Goal: Task Accomplishment & Management: Manage account settings

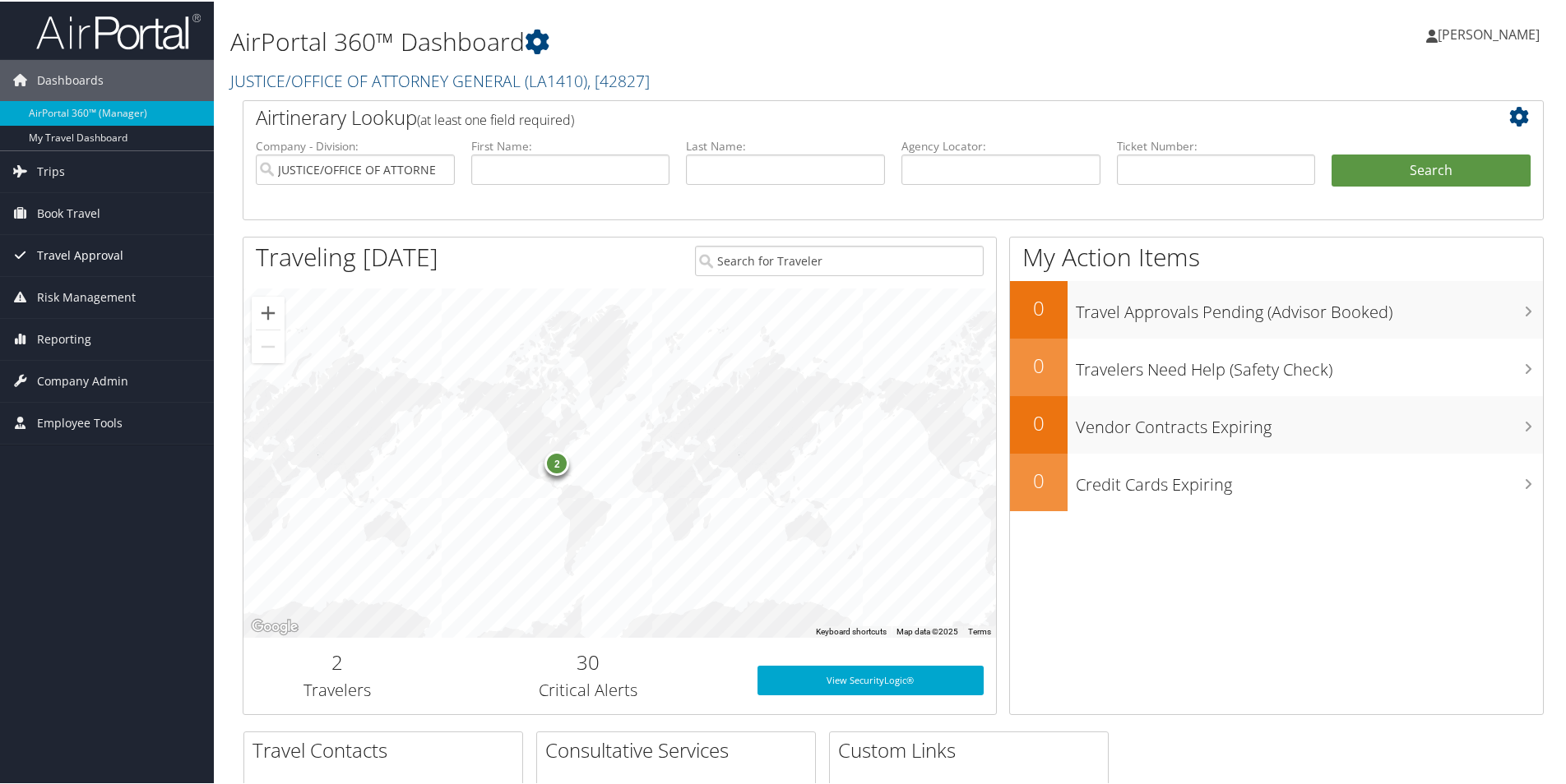
click at [90, 254] on span "Travel Approval" at bounding box center [80, 254] width 86 height 41
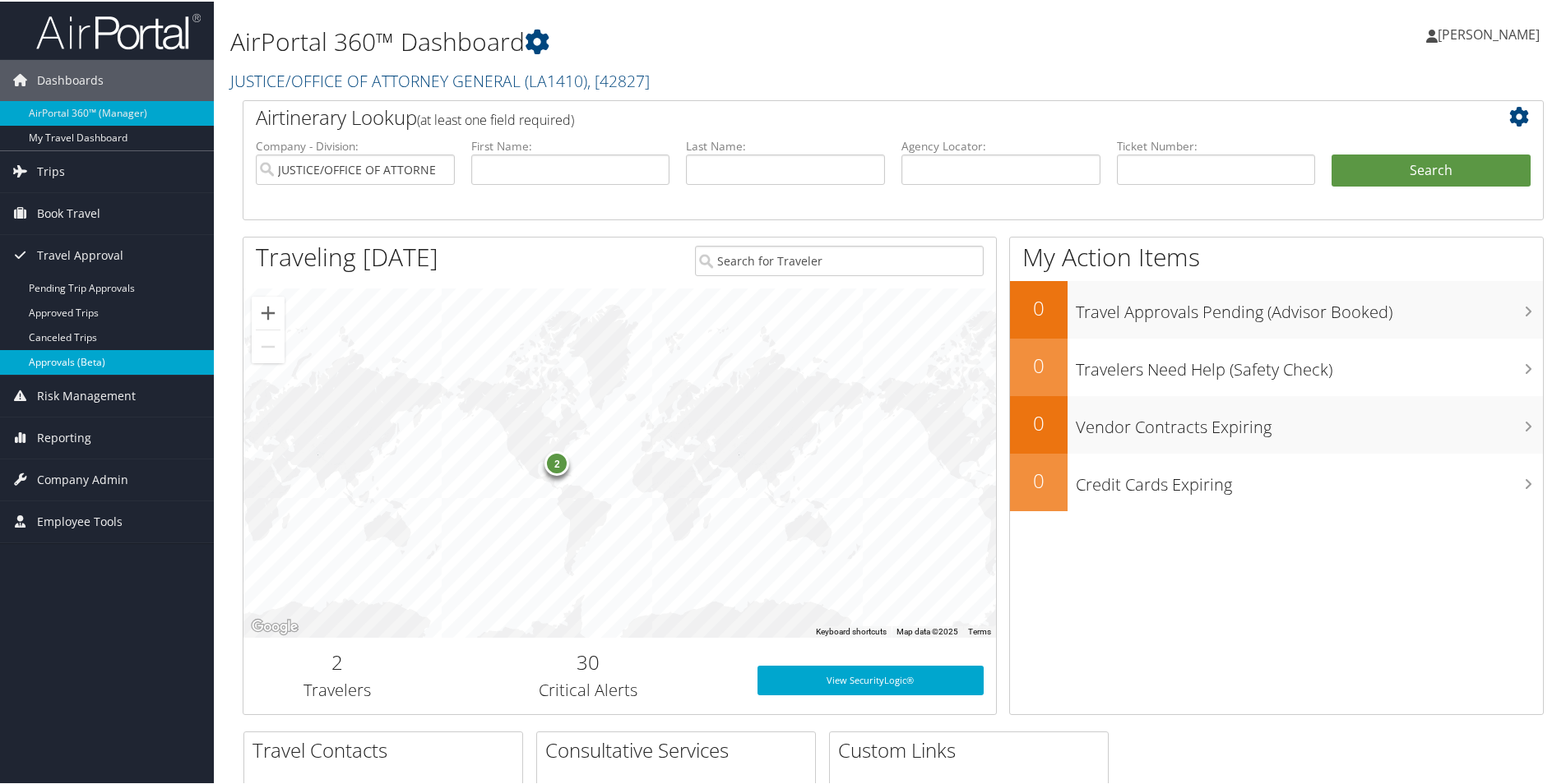
click at [102, 362] on link "Approvals (Beta)" at bounding box center [106, 360] width 214 height 24
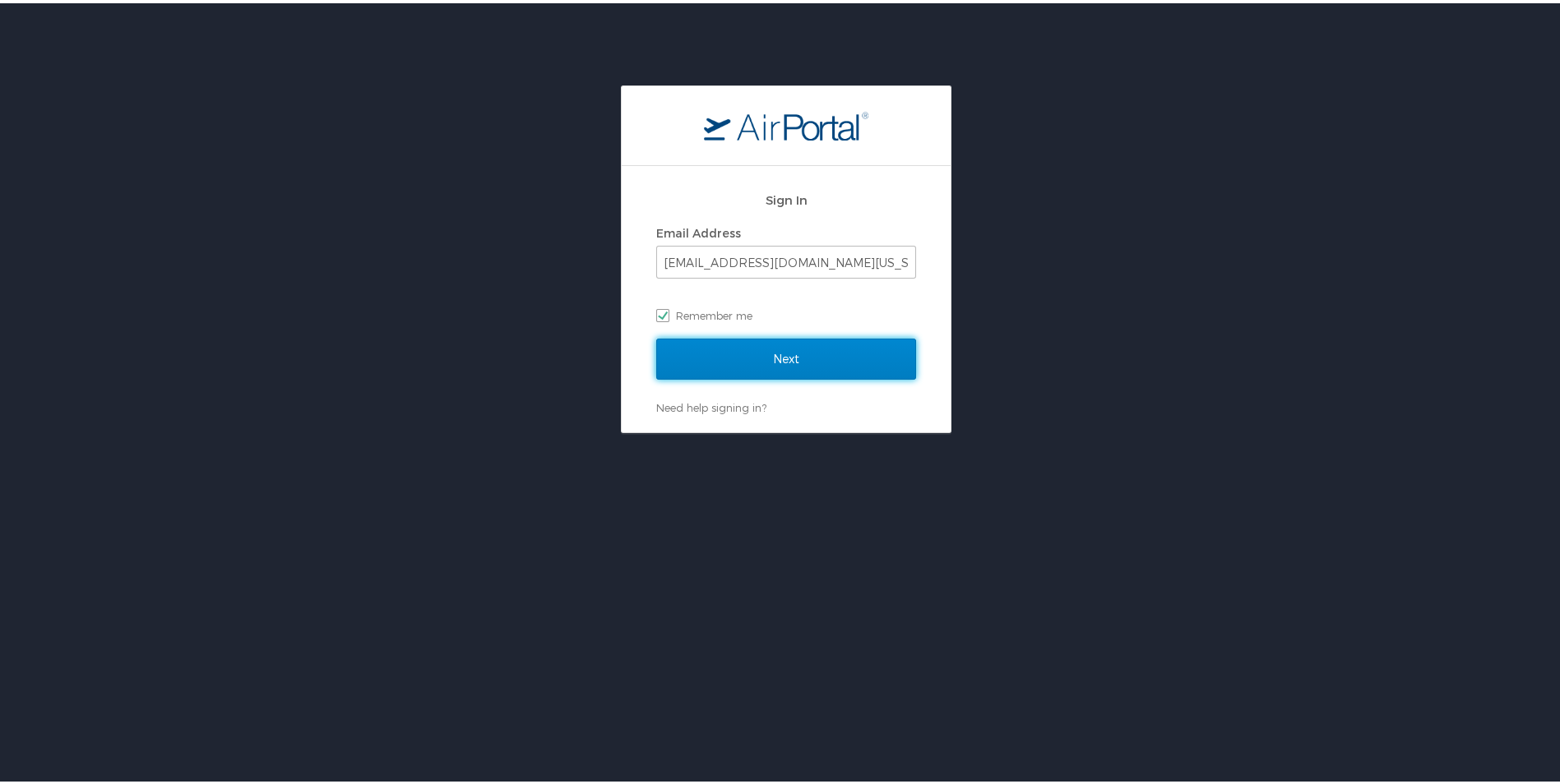
click at [776, 355] on input "Next" at bounding box center [786, 356] width 260 height 41
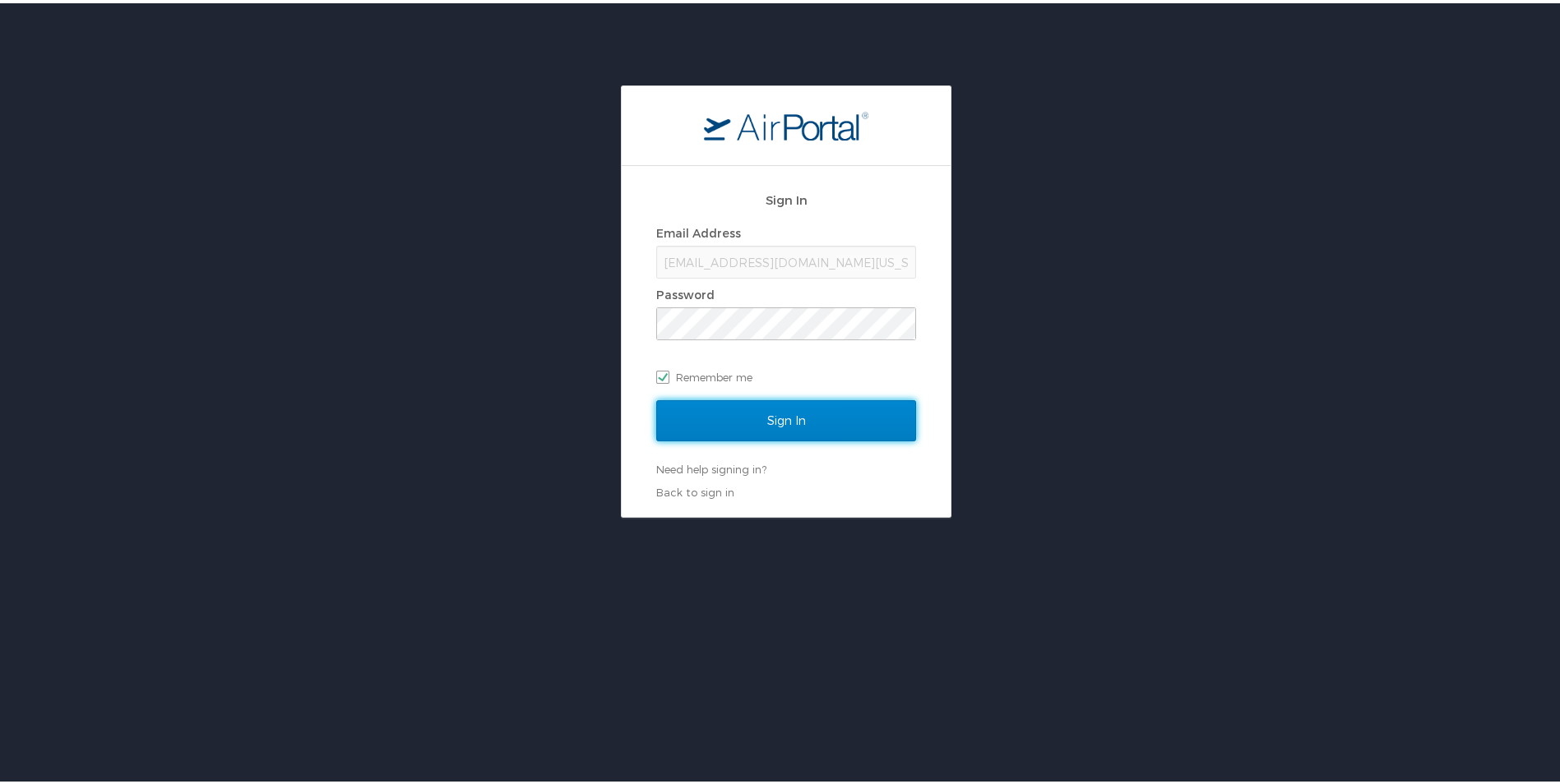
click at [786, 411] on input "Sign In" at bounding box center [786, 417] width 260 height 41
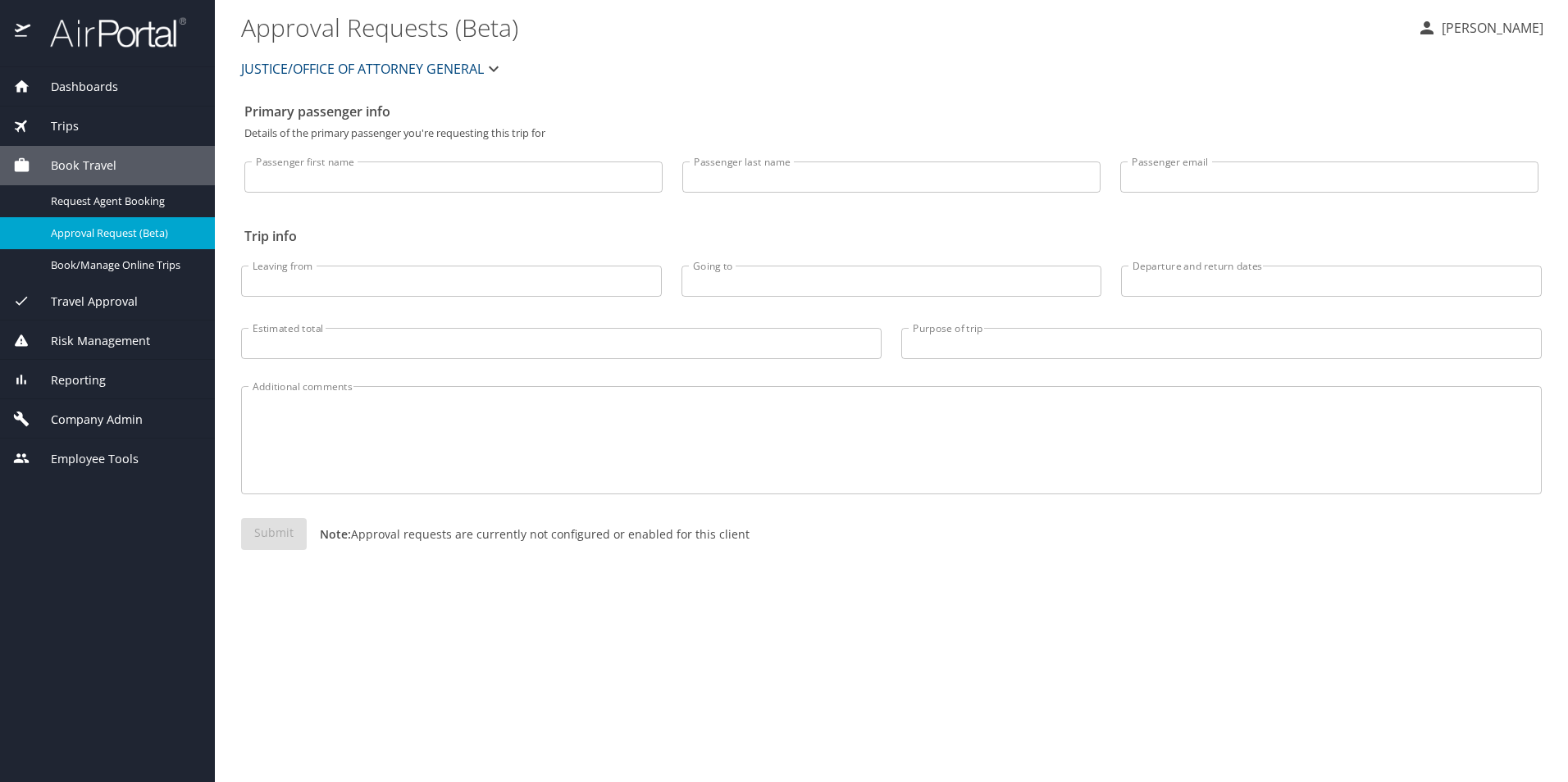
click at [137, 299] on div "Travel Approval" at bounding box center [107, 301] width 189 height 18
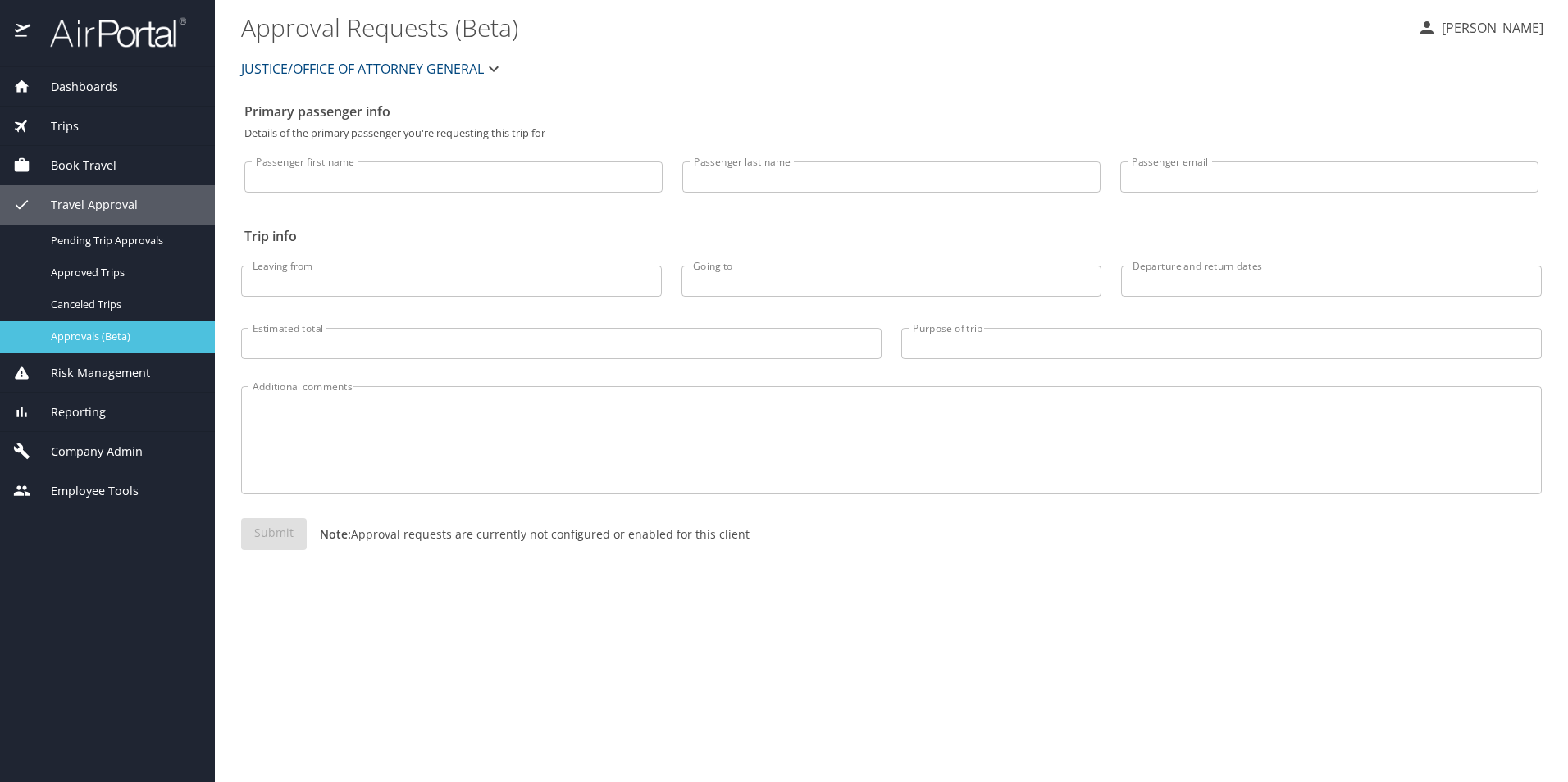
click at [143, 344] on span "Approvals (Beta)" at bounding box center [123, 336] width 144 height 16
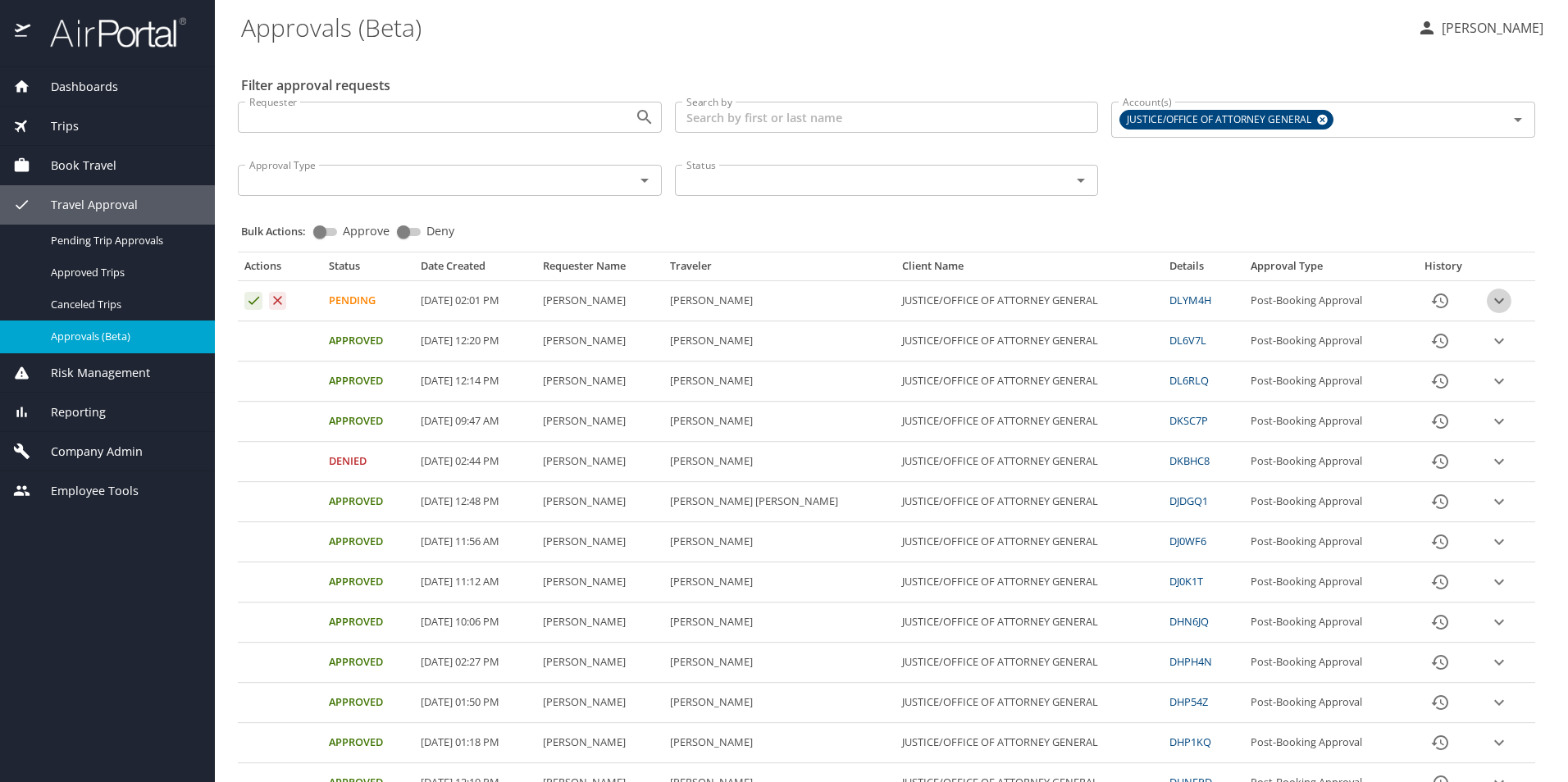
click at [1494, 301] on icon "expand row" at bounding box center [1499, 302] width 10 height 6
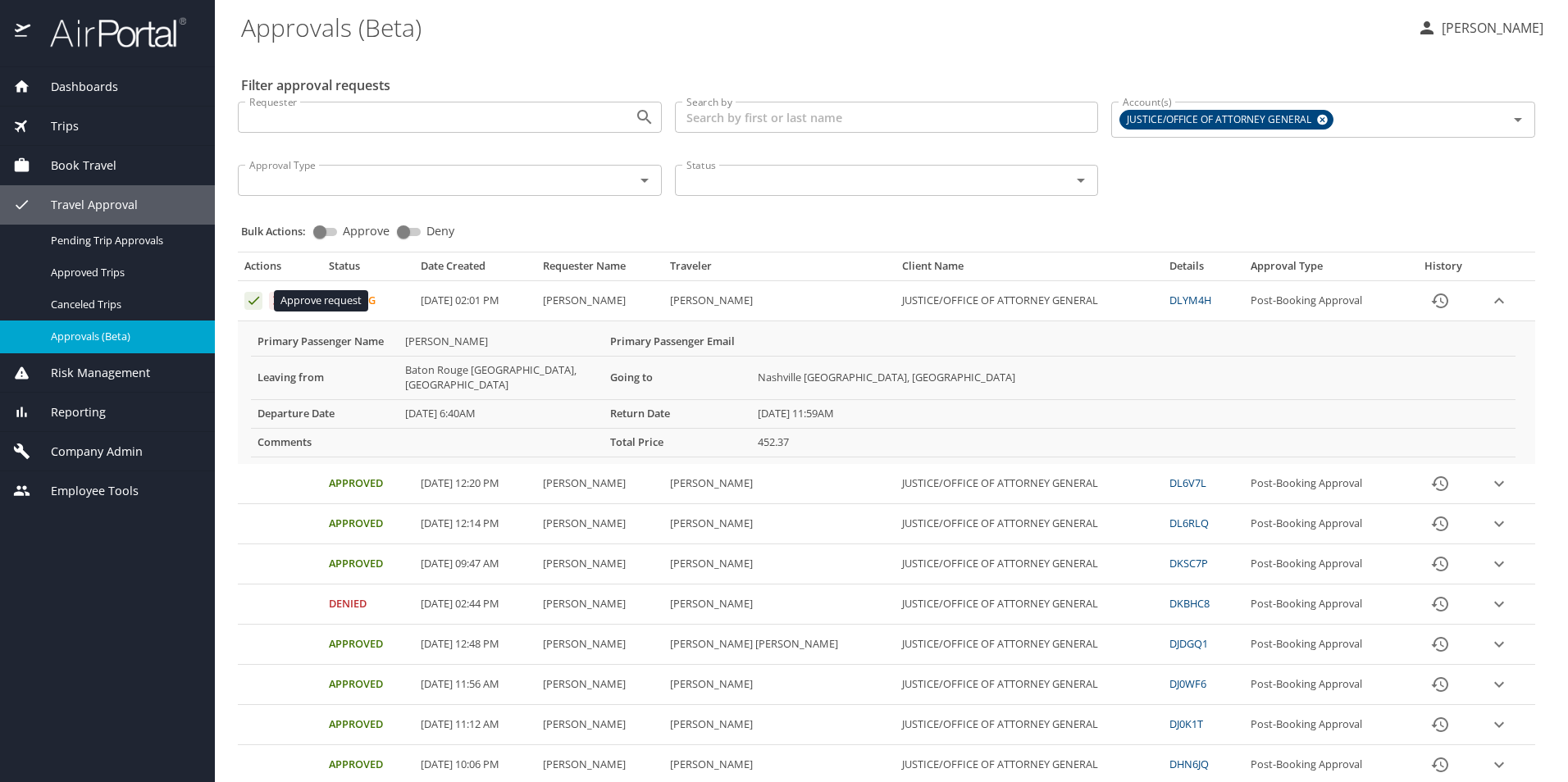
click at [252, 302] on icon "Approval table" at bounding box center [253, 300] width 16 height 16
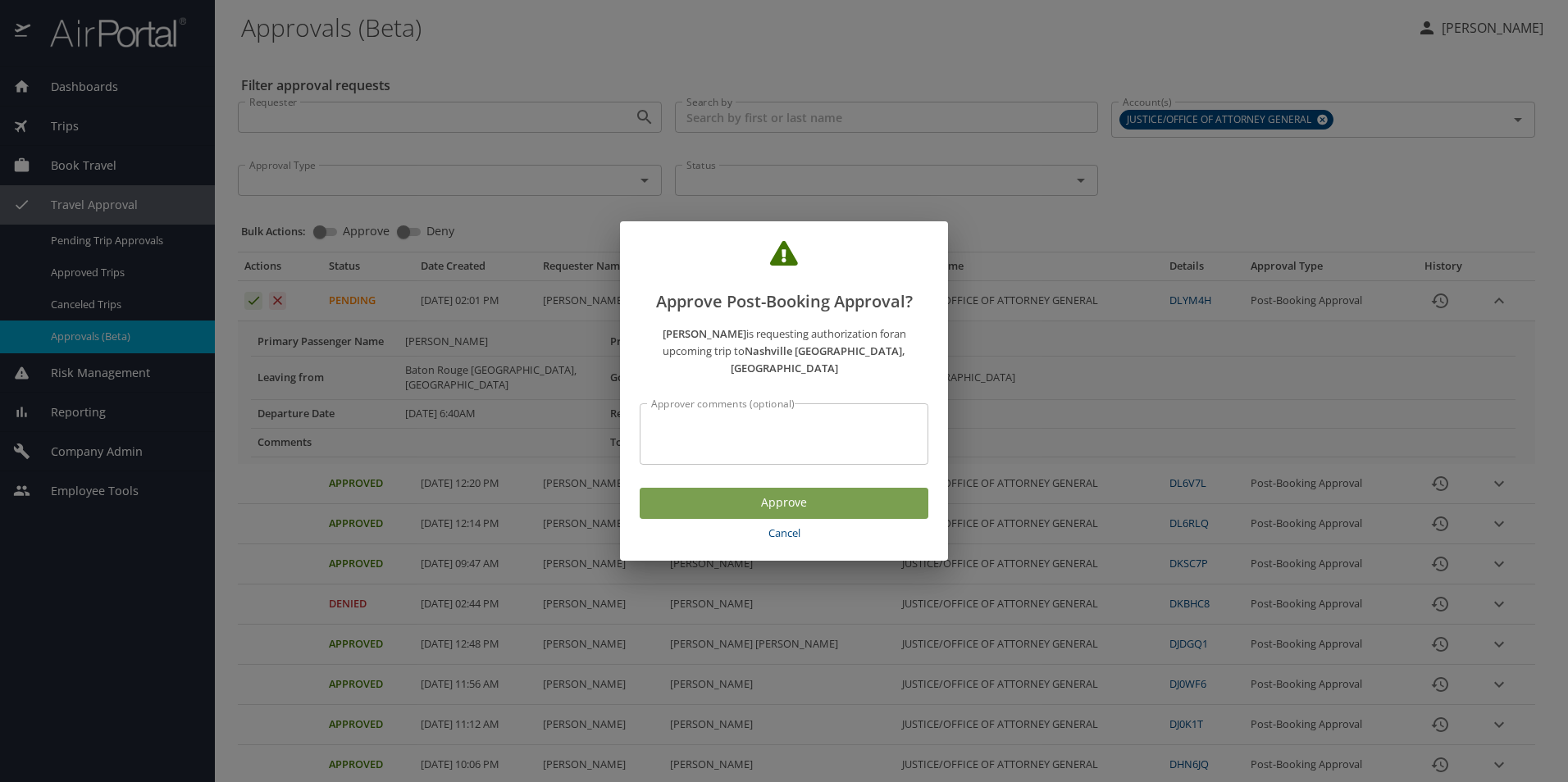
click at [789, 498] on span "Approve" at bounding box center [784, 503] width 263 height 20
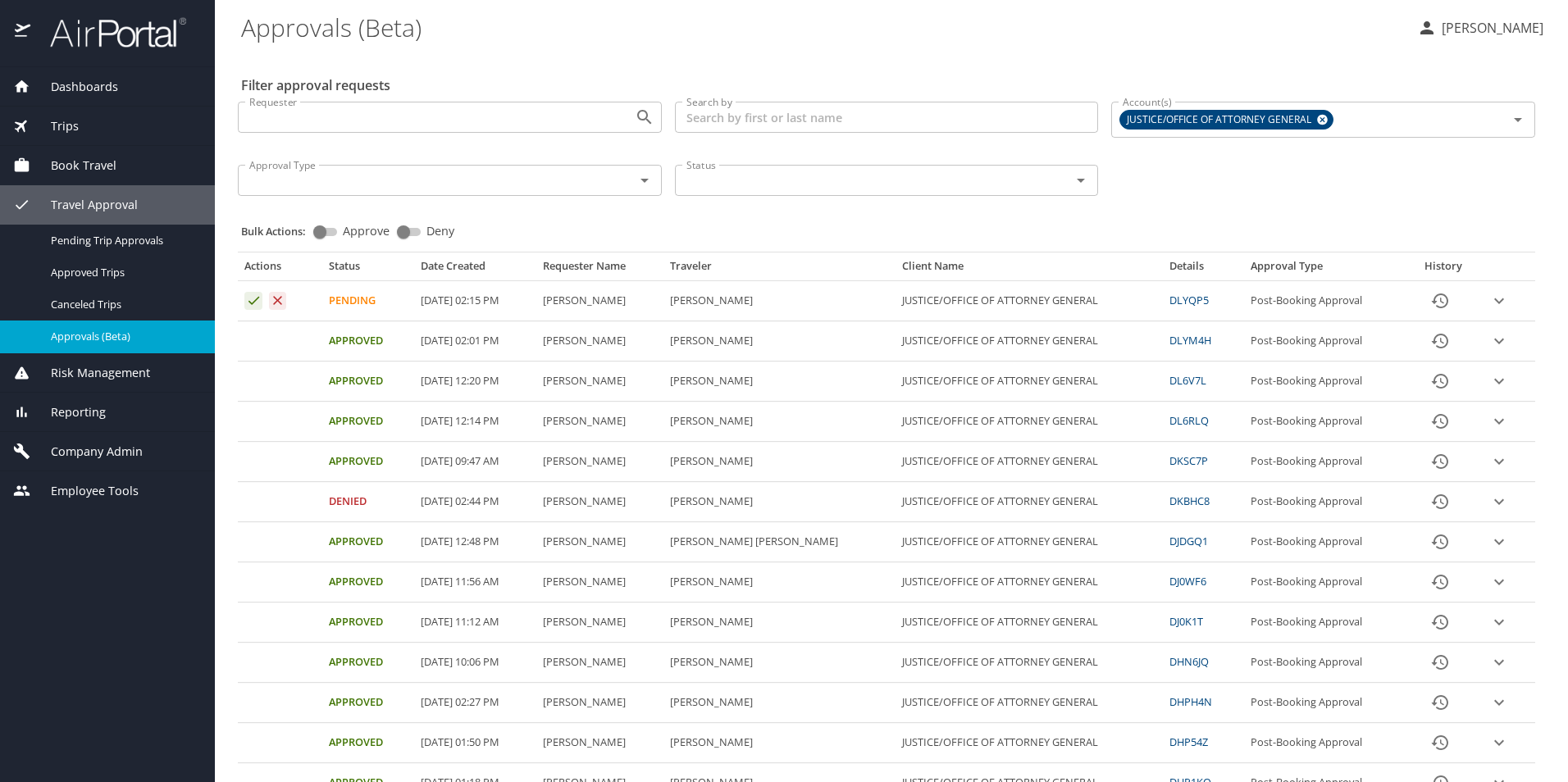
click at [1491, 305] on icon "expand row" at bounding box center [1498, 301] width 20 height 20
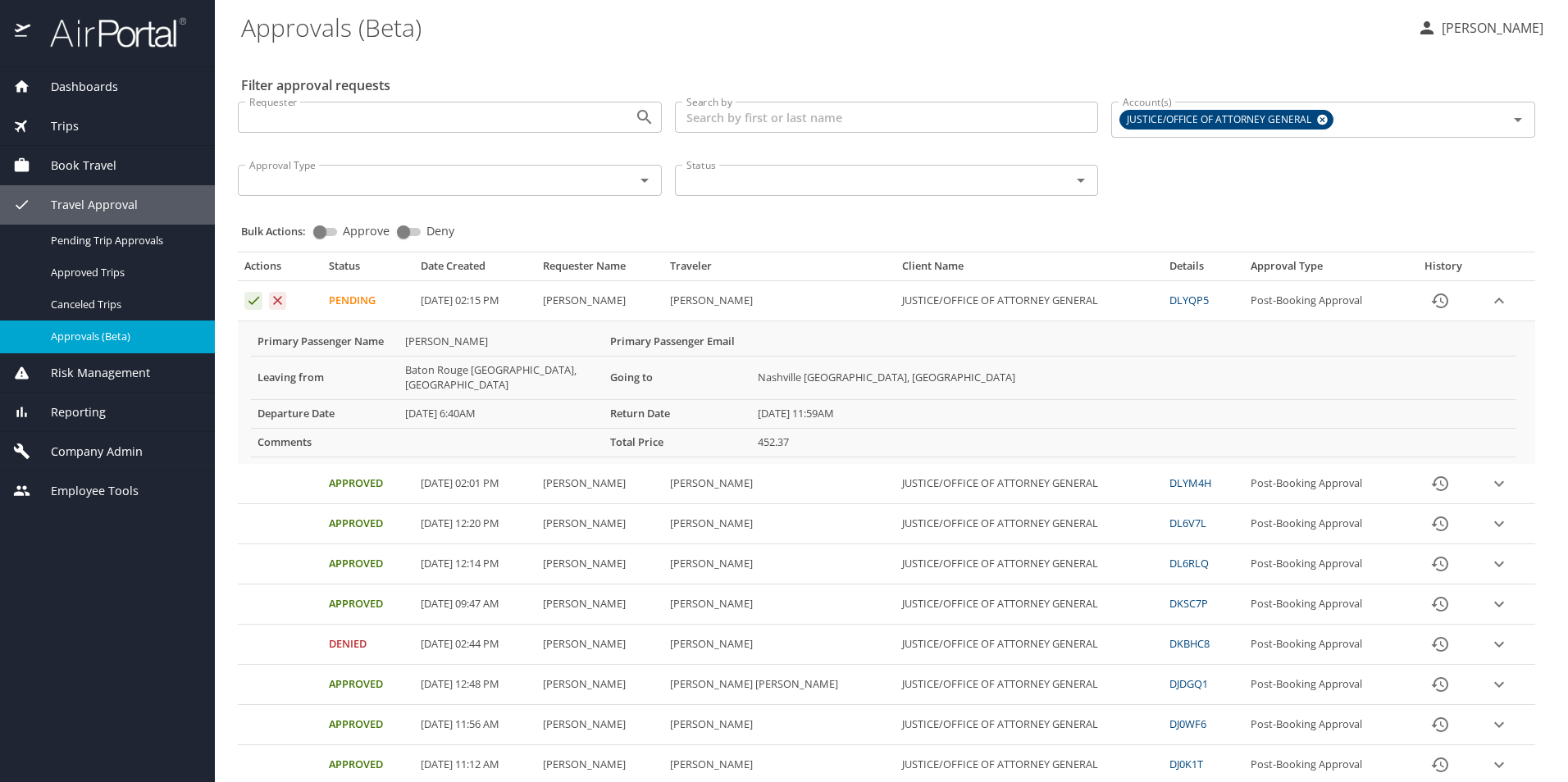
click at [1490, 478] on icon "expand row" at bounding box center [1498, 483] width 20 height 20
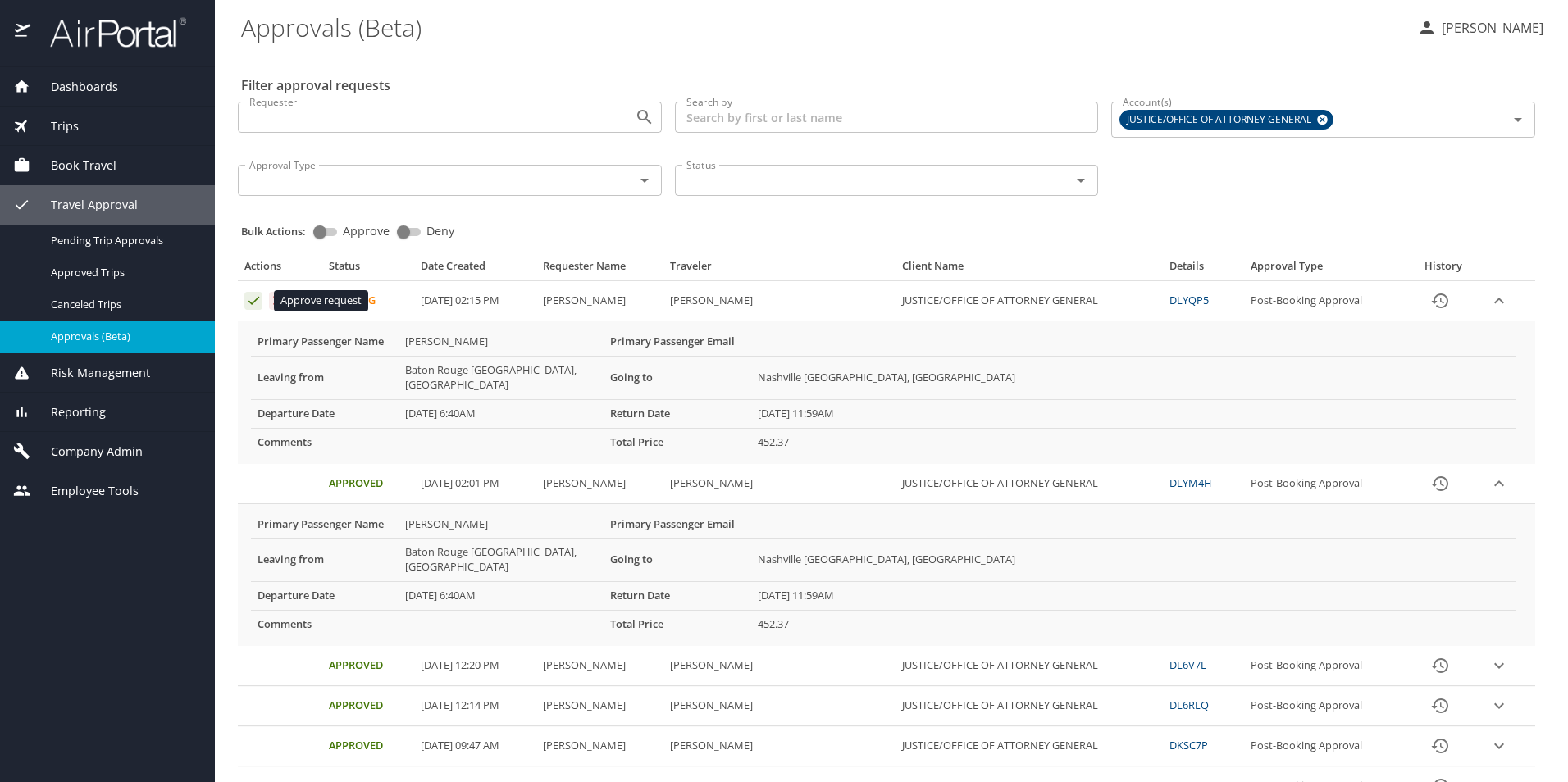
click at [254, 303] on icon "Approval table" at bounding box center [253, 301] width 10 height 8
click at [254, 297] on icon "Approval table" at bounding box center [253, 300] width 16 height 16
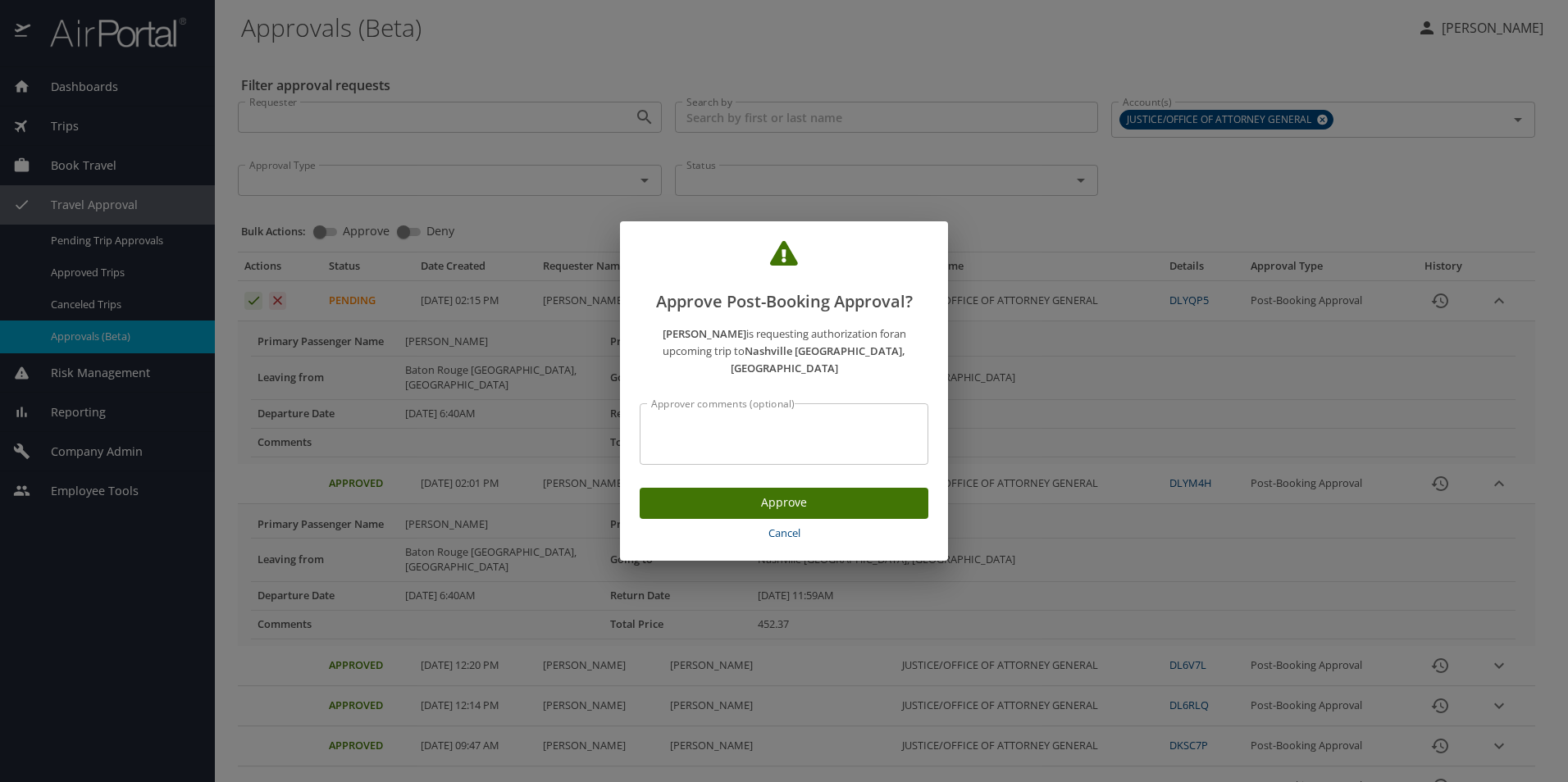
click at [753, 496] on span "Approve" at bounding box center [784, 503] width 263 height 20
